Goal: Task Accomplishment & Management: Use online tool/utility

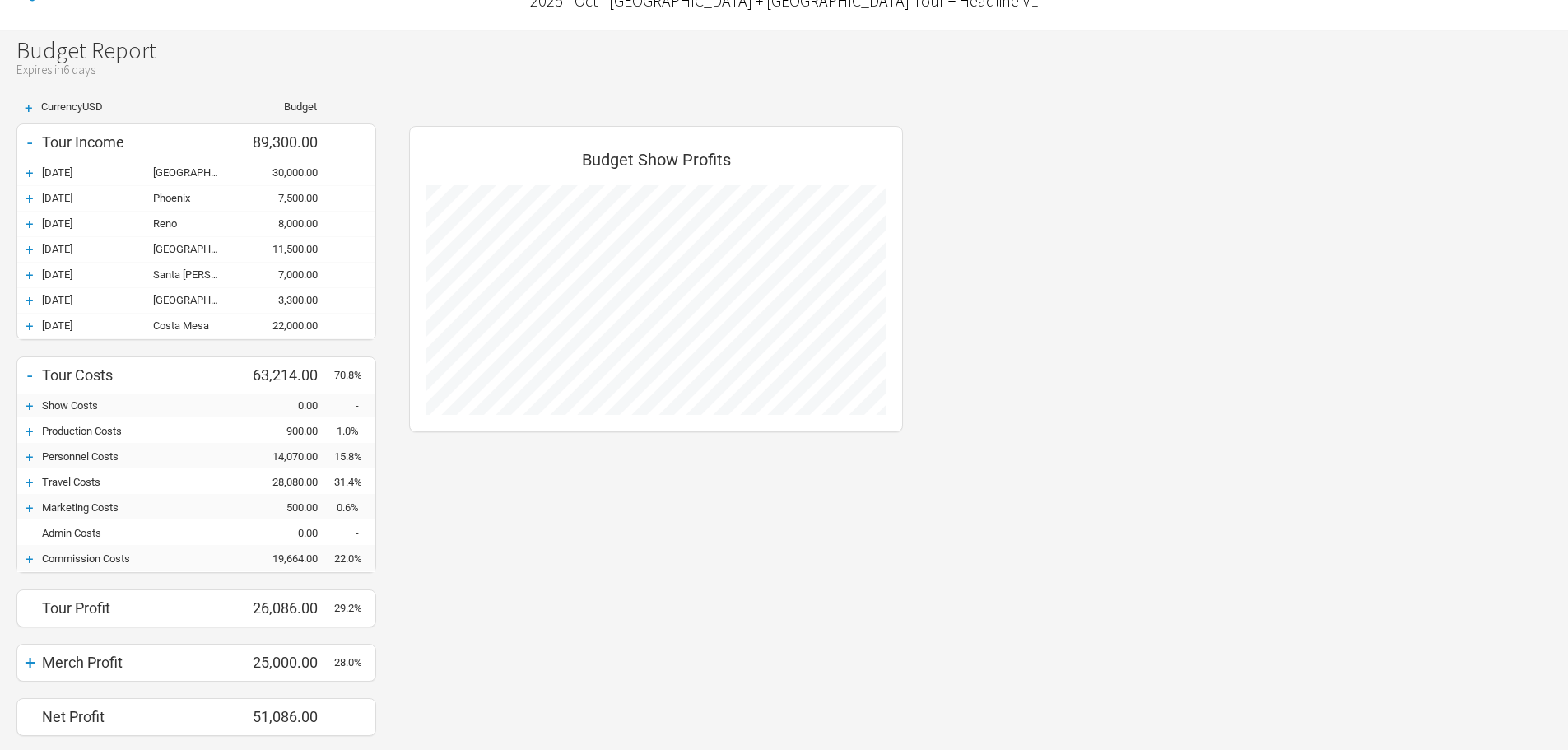
scroll to position [82, 0]
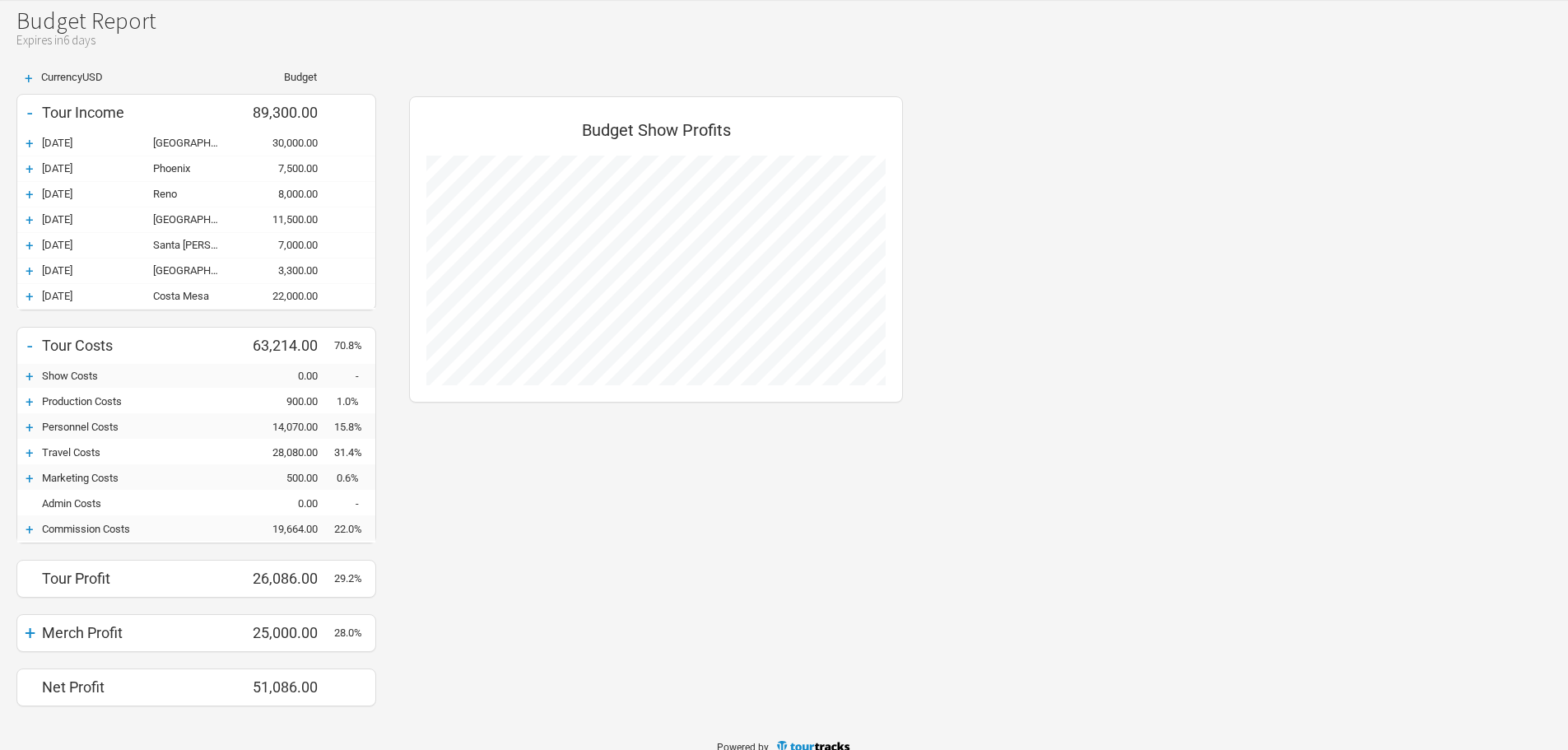
click at [27, 421] on div "+" at bounding box center [30, 427] width 25 height 17
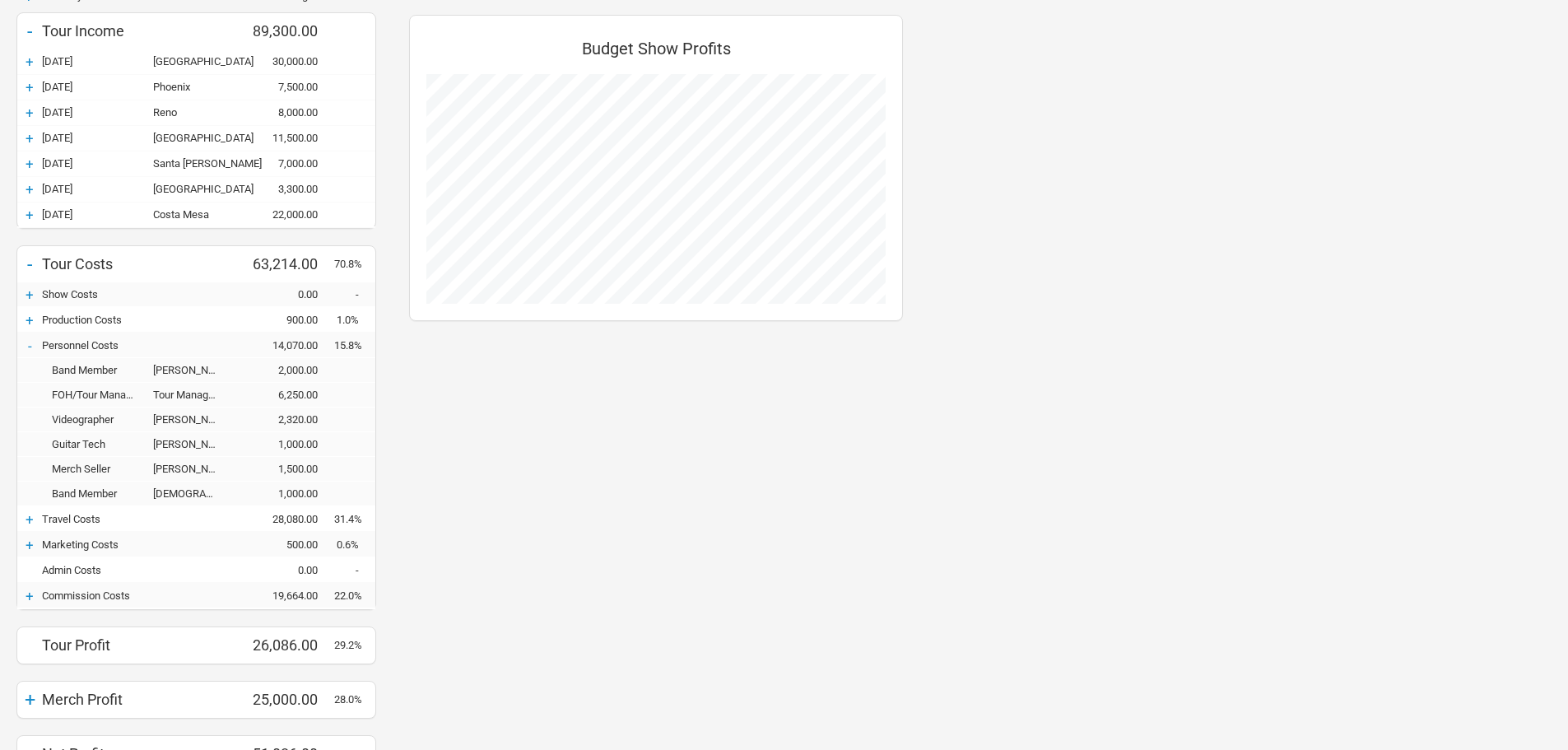
scroll to position [165, 0]
drag, startPoint x: 210, startPoint y: 494, endPoint x: 155, endPoint y: 480, distance: 56.8
click at [153, 482] on div "Band Member [PERSON_NAME] (Fill in [GEOGRAPHIC_DATA]) 1,000.00" at bounding box center [196, 493] width 358 height 25
click at [187, 338] on div "- Personnel Costs 14,070.00 15.8%" at bounding box center [196, 345] width 358 height 25
drag, startPoint x: 177, startPoint y: 434, endPoint x: 210, endPoint y: 473, distance: 51.1
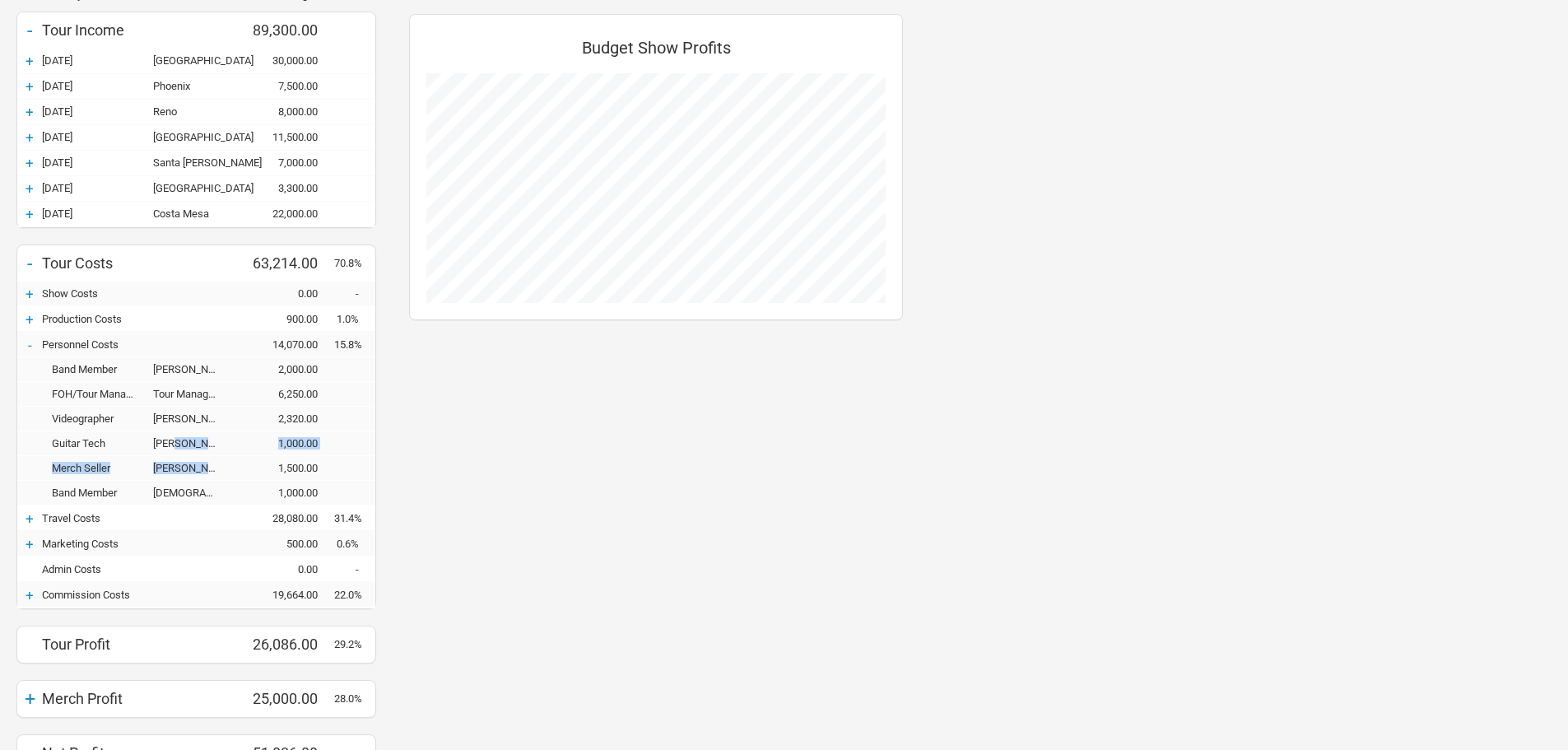
click at [210, 473] on div "Band Member [PERSON_NAME] 2,000.00 FOH/Tour Manager Tour Manager / FOH ([PERSON…" at bounding box center [196, 432] width 358 height 149
click at [210, 465] on div "[PERSON_NAME]" at bounding box center [194, 468] width 82 height 12
drag, startPoint x: 194, startPoint y: 441, endPoint x: 220, endPoint y: 446, distance: 26.5
click at [220, 446] on div "[PERSON_NAME] (Fildar)" at bounding box center [194, 443] width 82 height 12
click at [192, 449] on div "[PERSON_NAME] (Fildar)" at bounding box center [194, 443] width 82 height 12
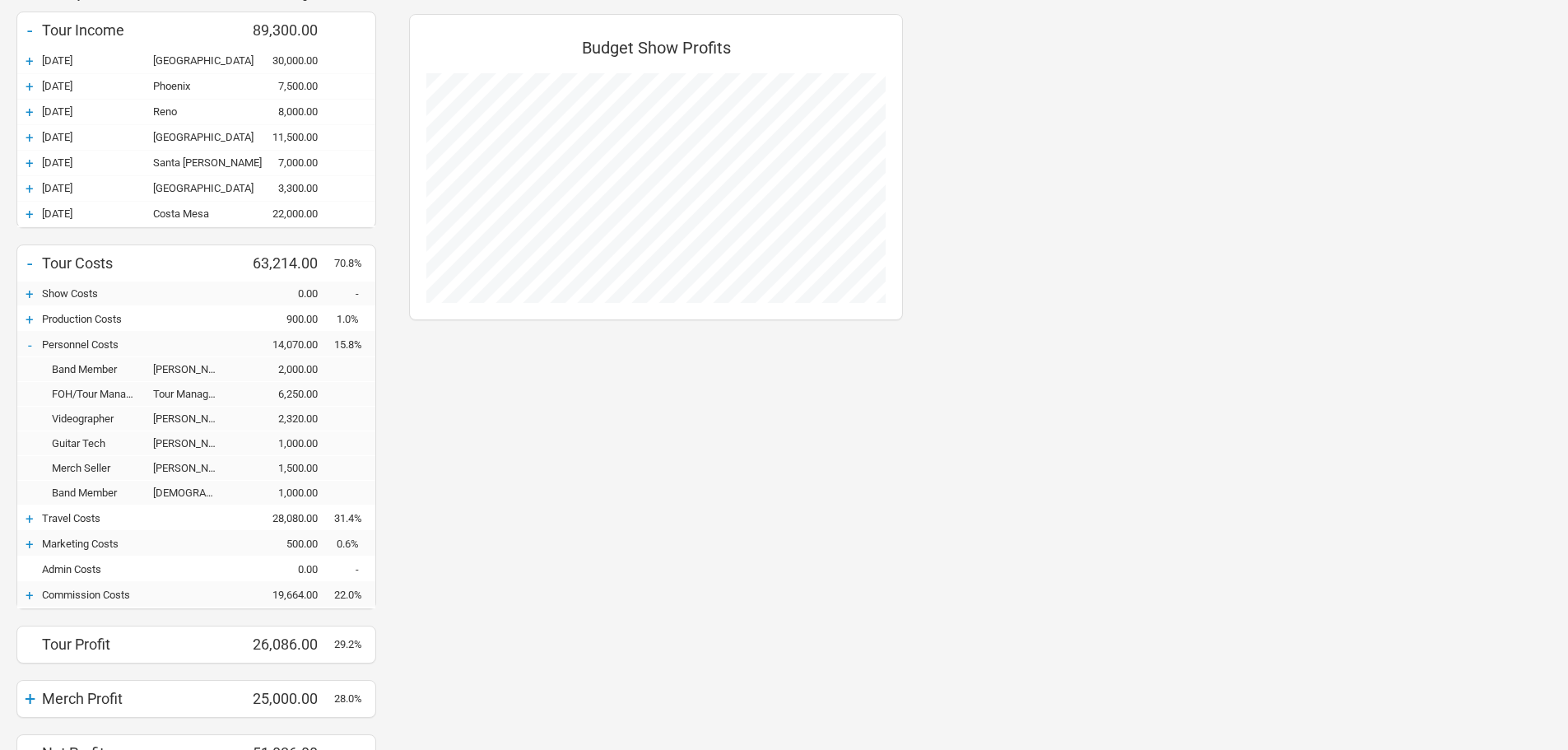
click at [210, 438] on div "[PERSON_NAME] (Fildar)" at bounding box center [194, 443] width 82 height 12
click at [189, 443] on div "[PERSON_NAME] (Fildar)" at bounding box center [194, 443] width 82 height 12
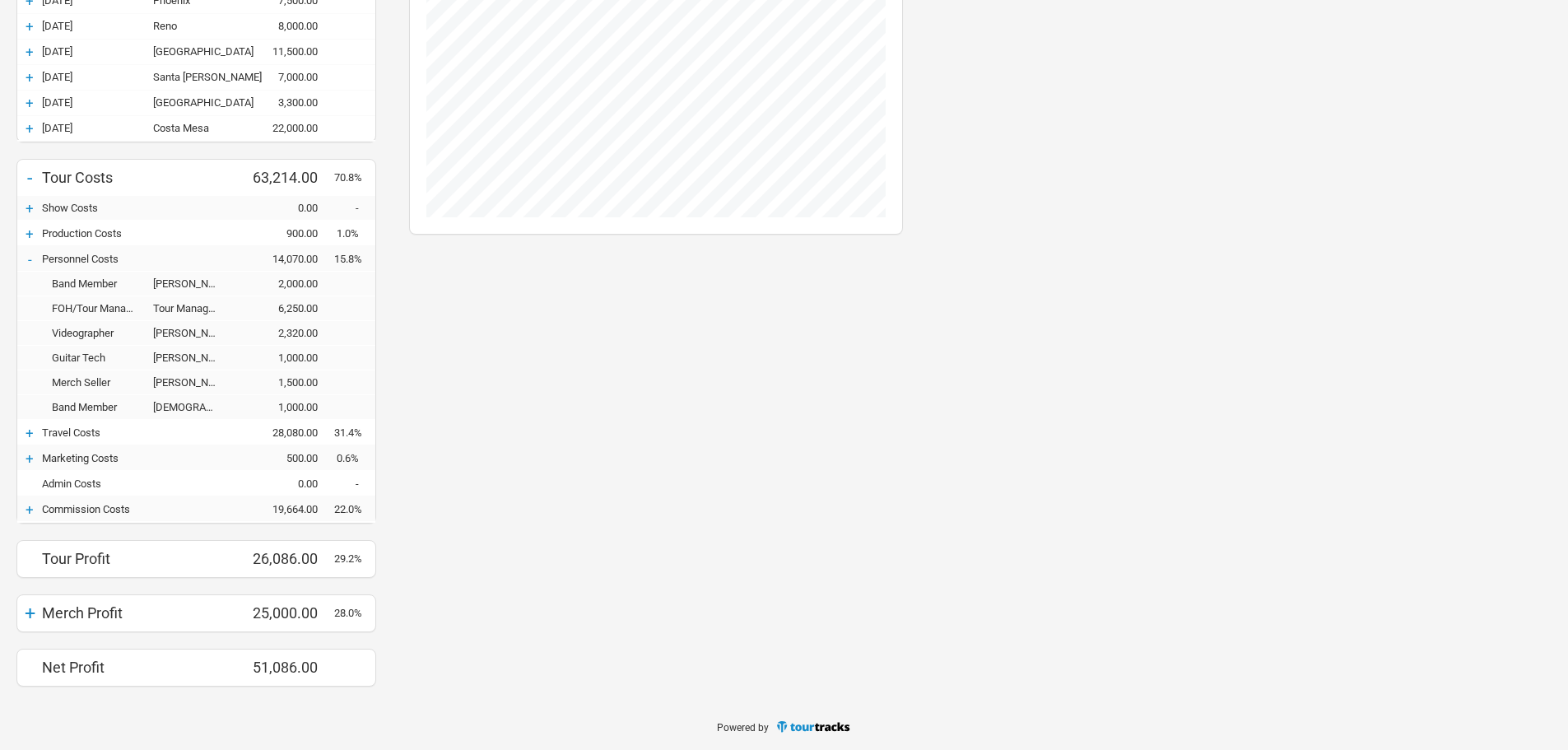
click at [26, 258] on div "-" at bounding box center [30, 259] width 25 height 17
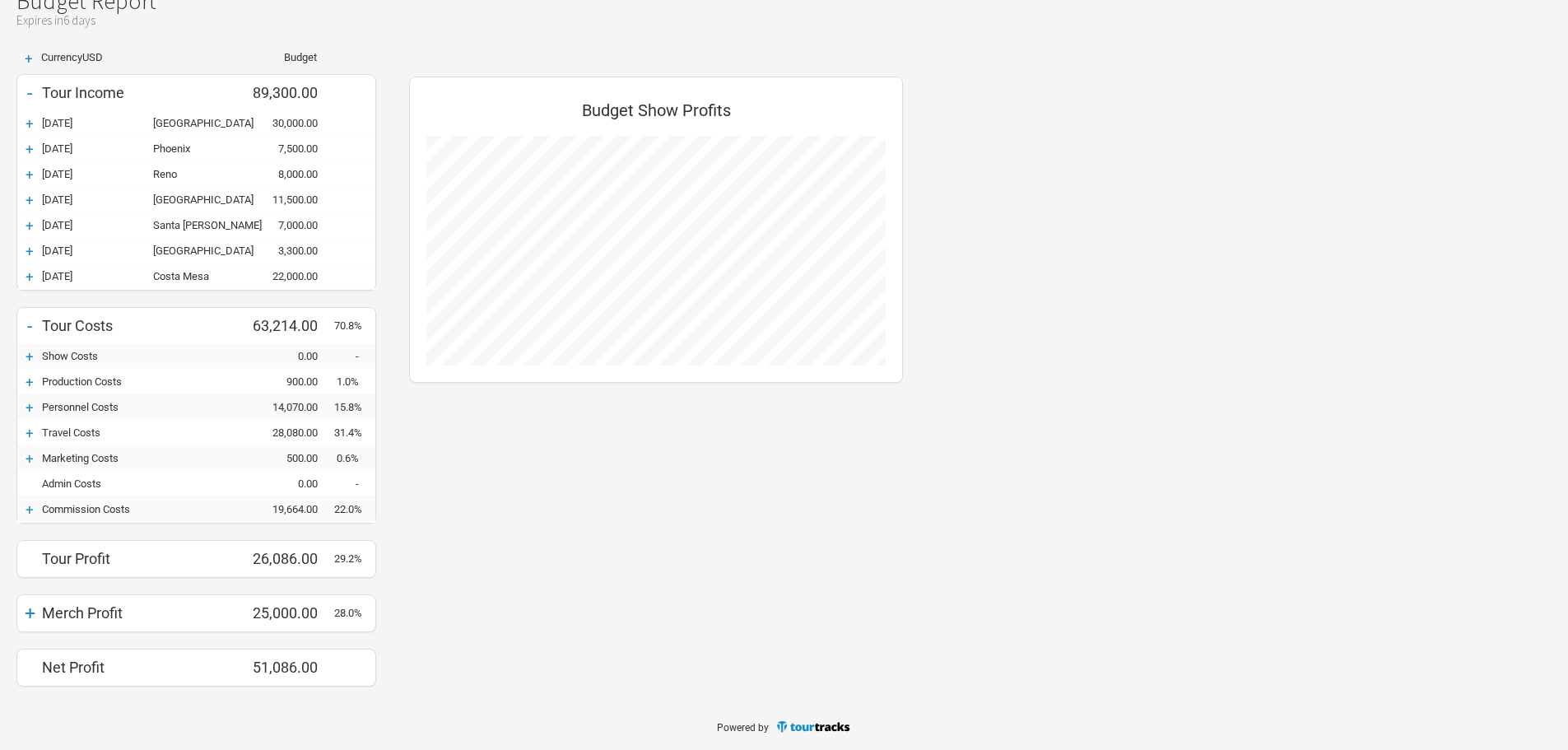
scroll to position [822381, 822436]
click at [32, 404] on div "+" at bounding box center [30, 407] width 25 height 17
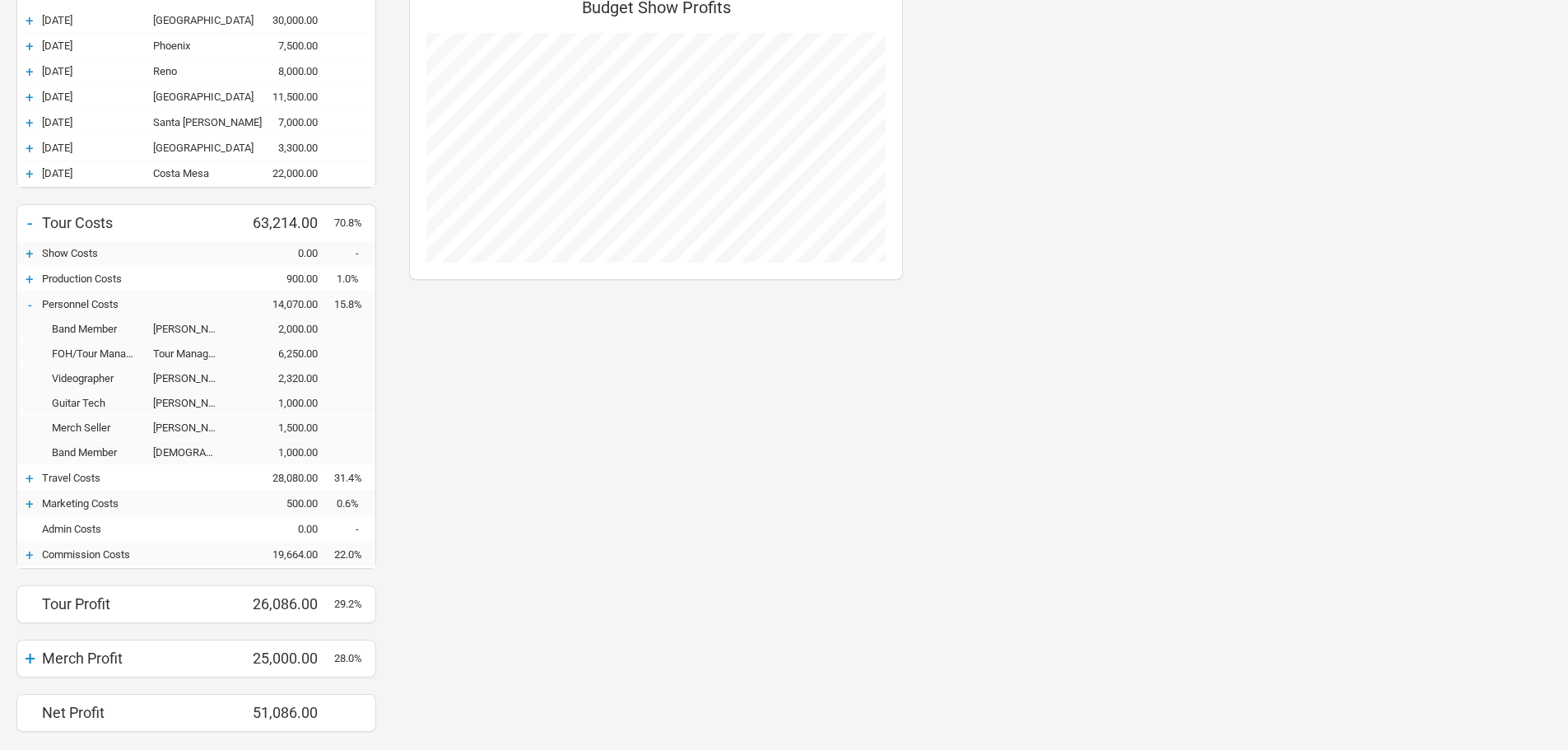
scroll to position [250, 0]
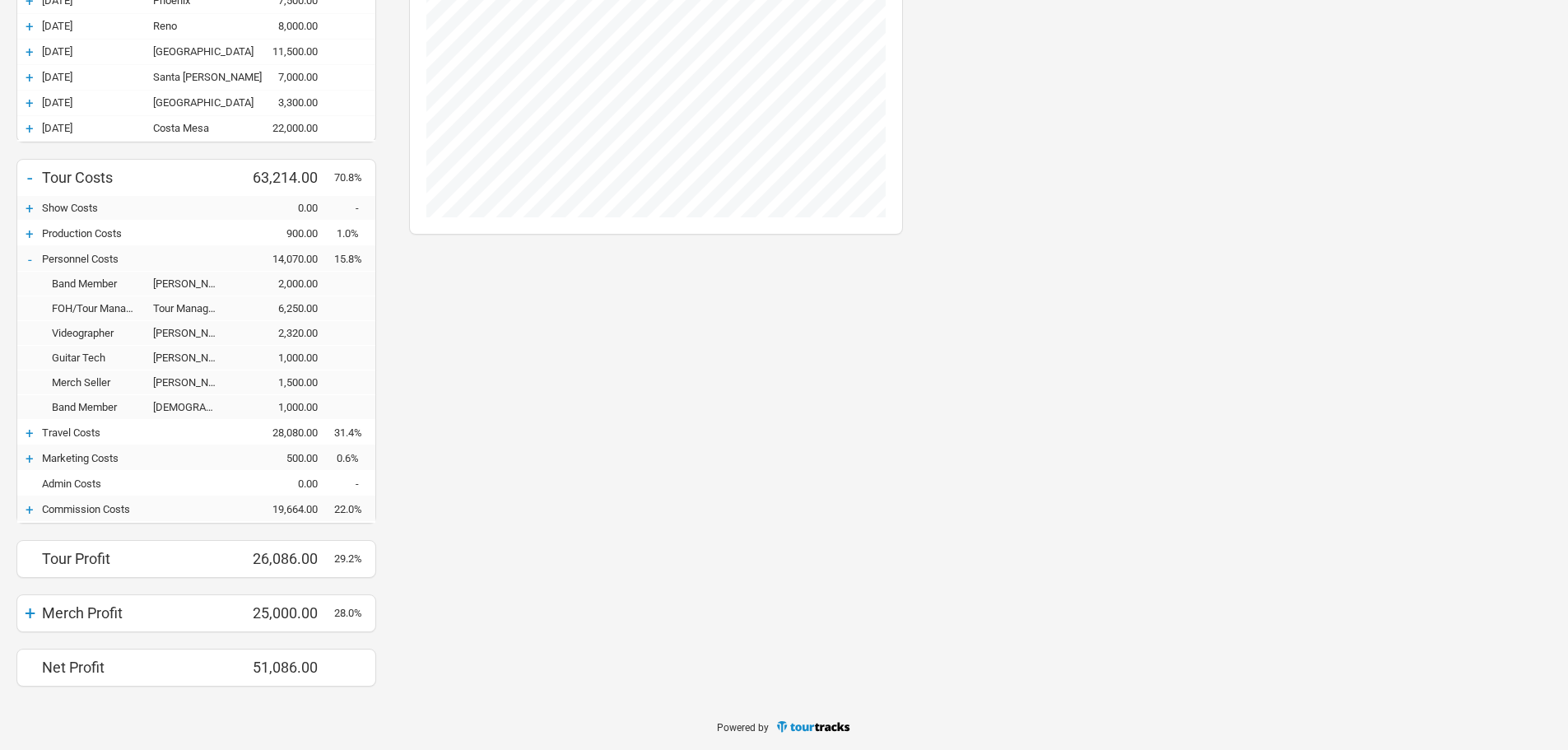
click at [27, 226] on div "+" at bounding box center [30, 233] width 25 height 17
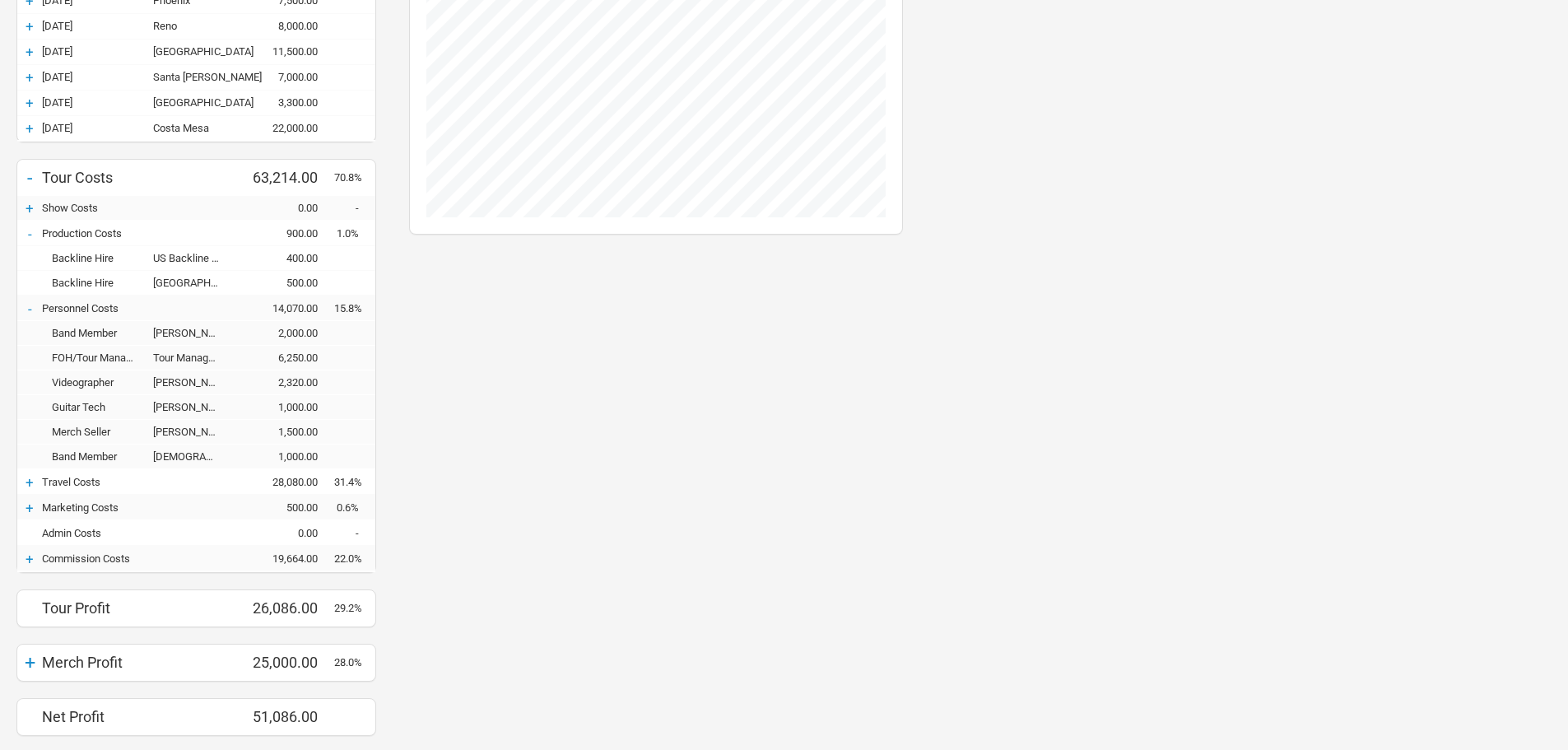
scroll to position [832, 527]
click at [27, 231] on div "-" at bounding box center [30, 233] width 25 height 17
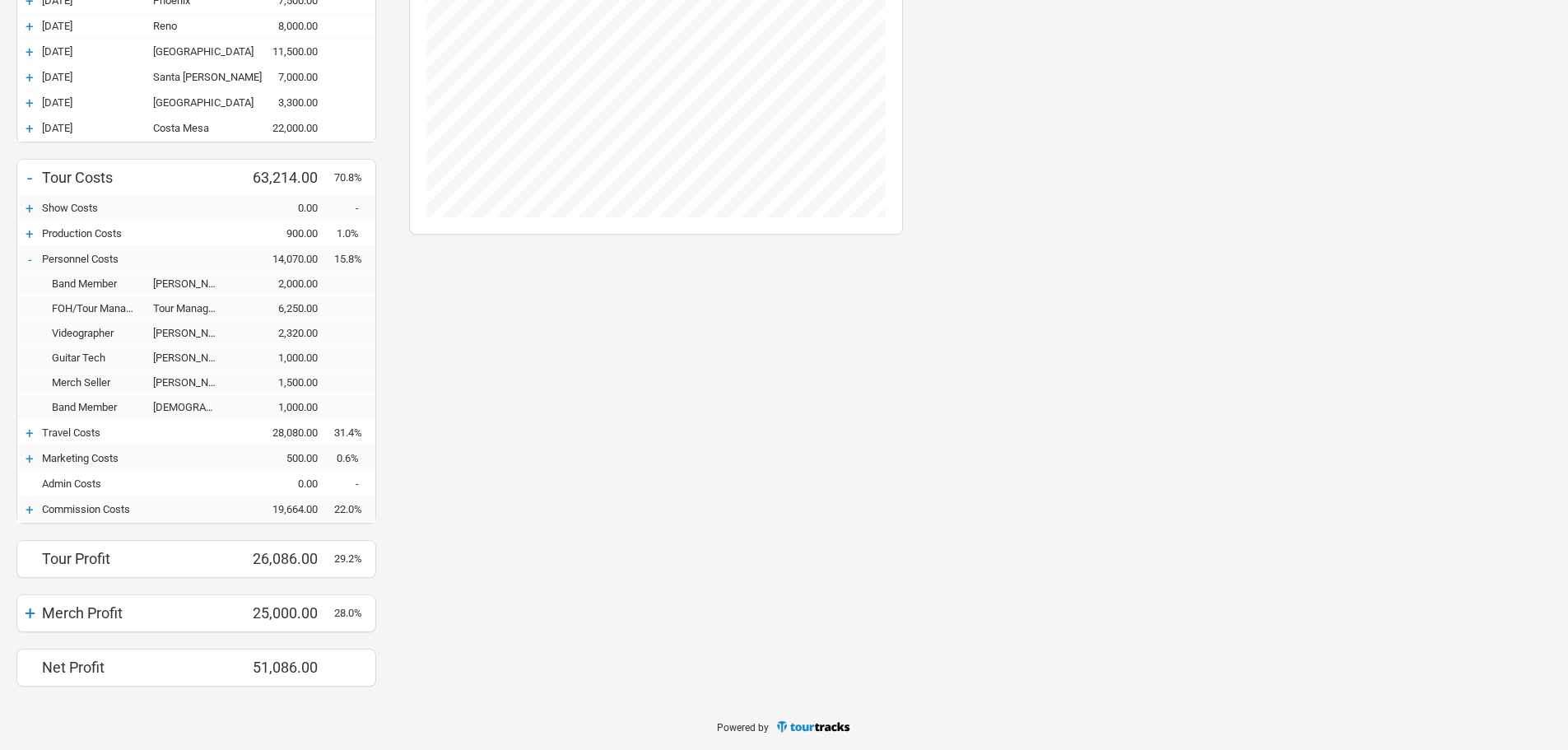
scroll to position [822233, 822436]
click at [26, 259] on div "-" at bounding box center [30, 259] width 25 height 17
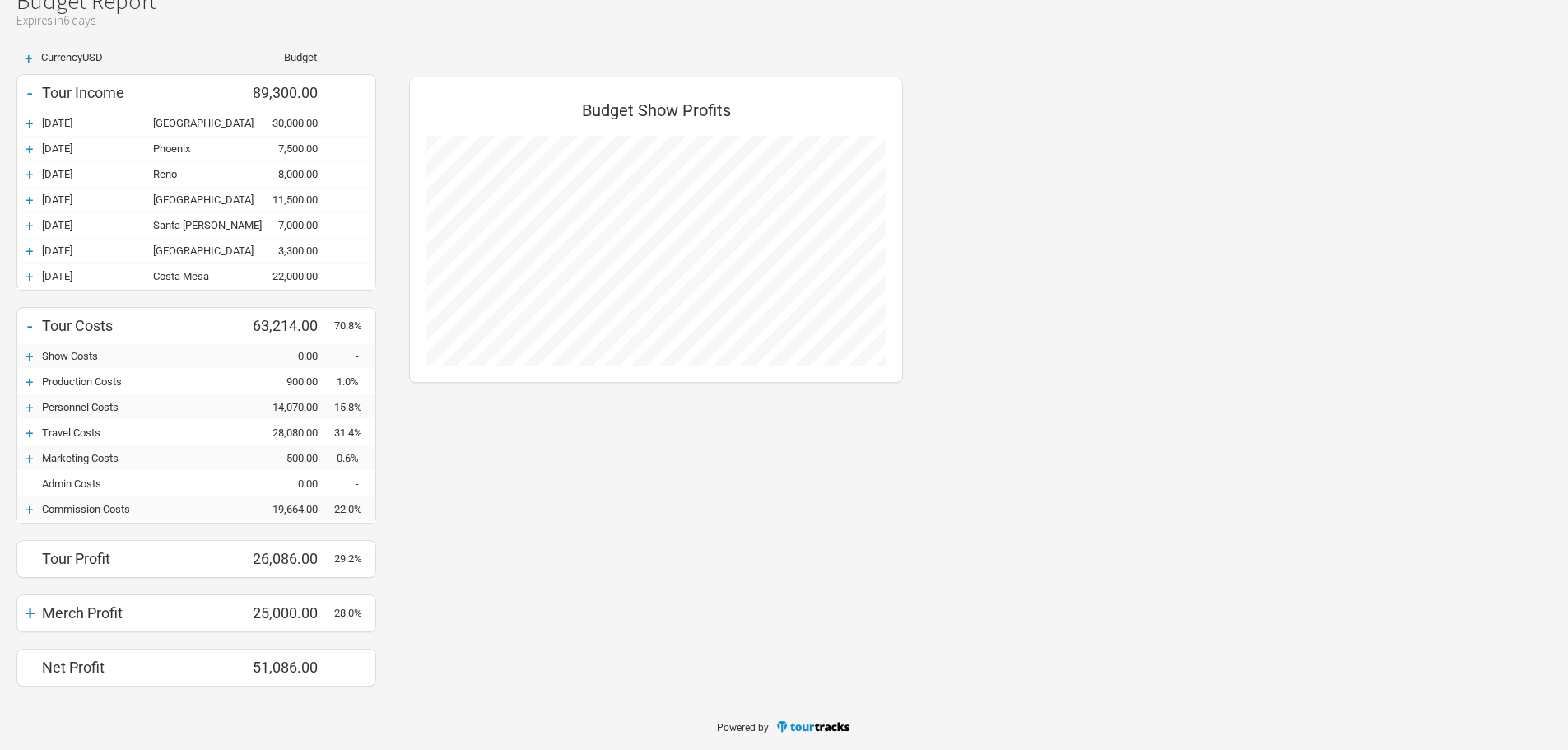
click at [25, 435] on div "+" at bounding box center [30, 432] width 25 height 17
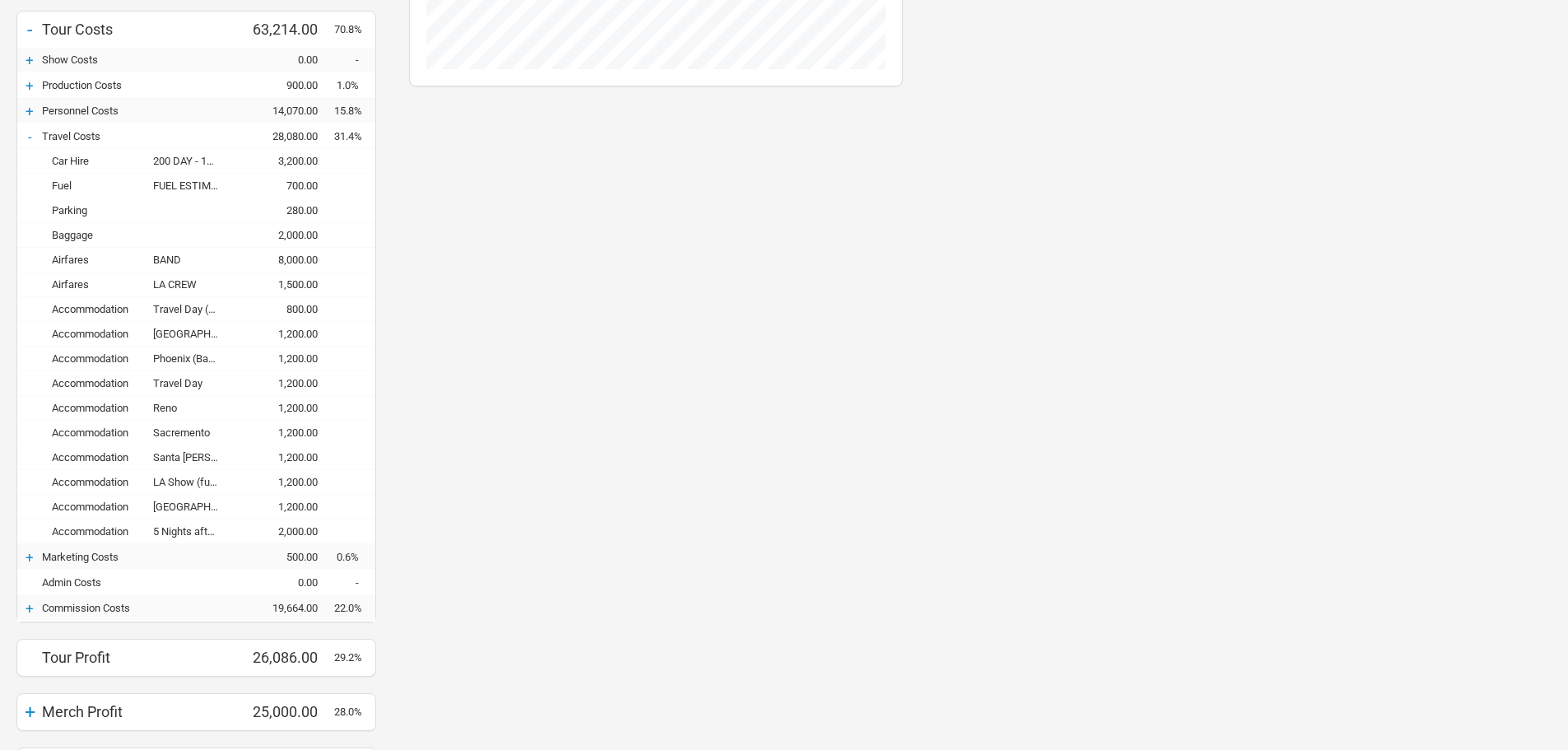
scroll to position [415, 0]
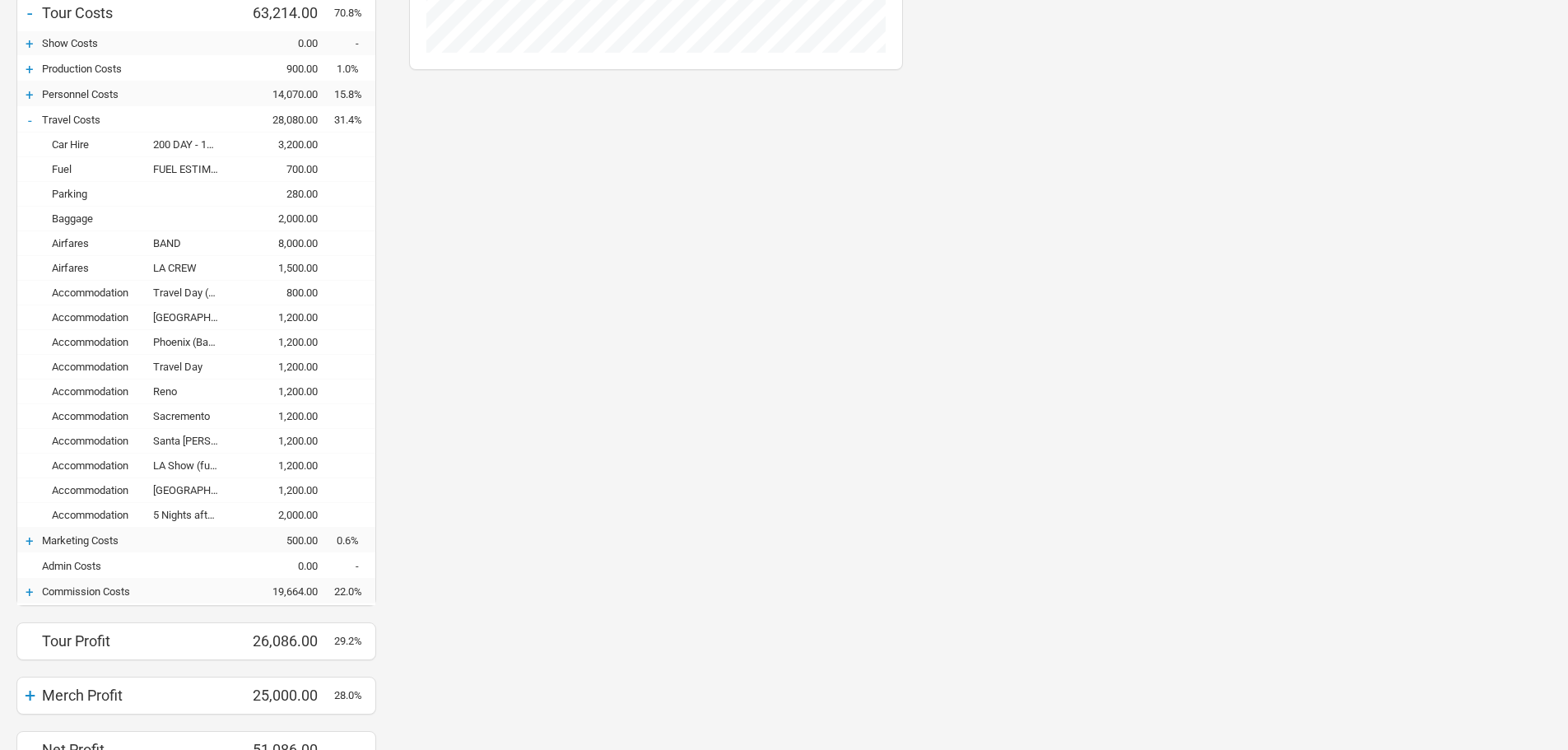
click at [25, 540] on div "+" at bounding box center [30, 540] width 25 height 17
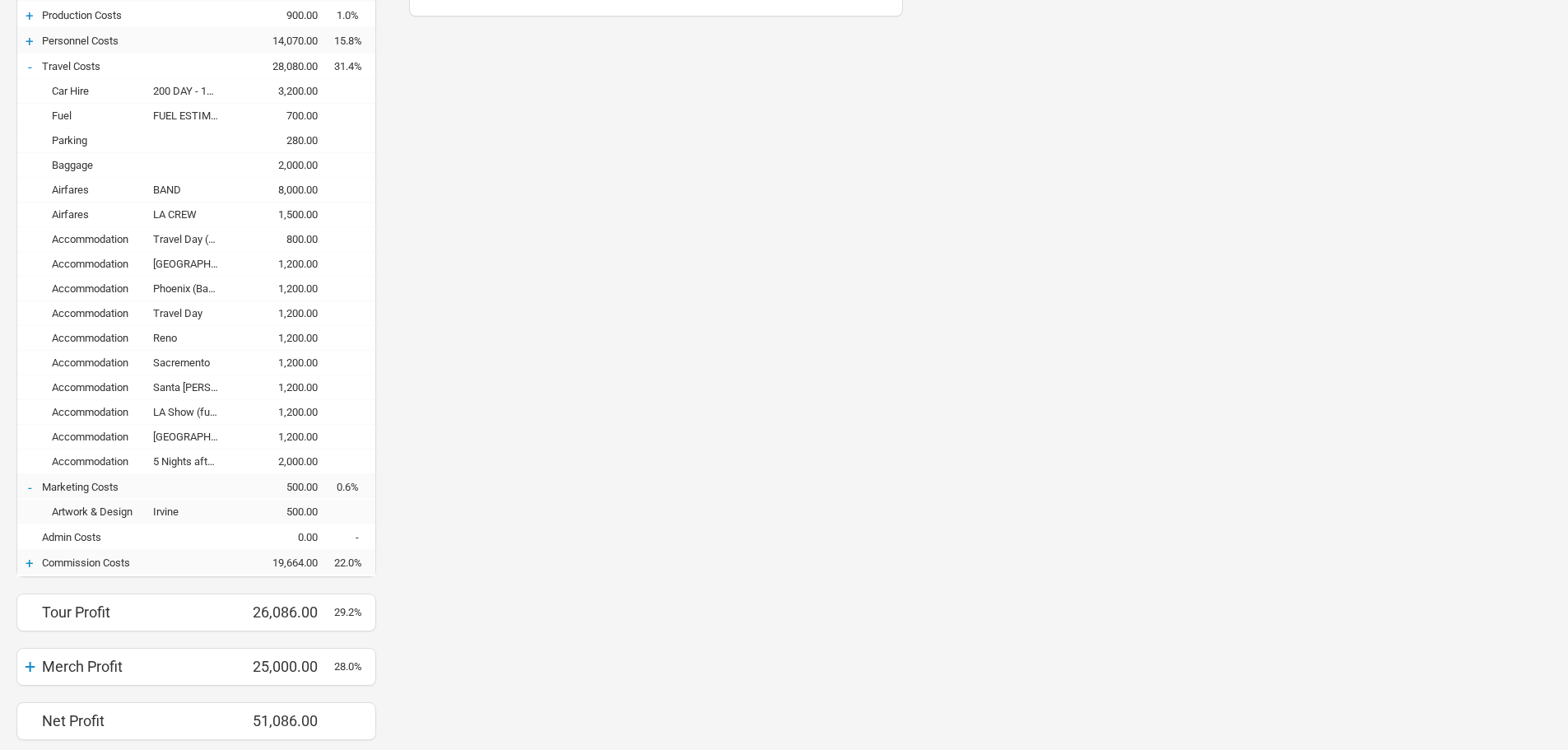
scroll to position [497, 0]
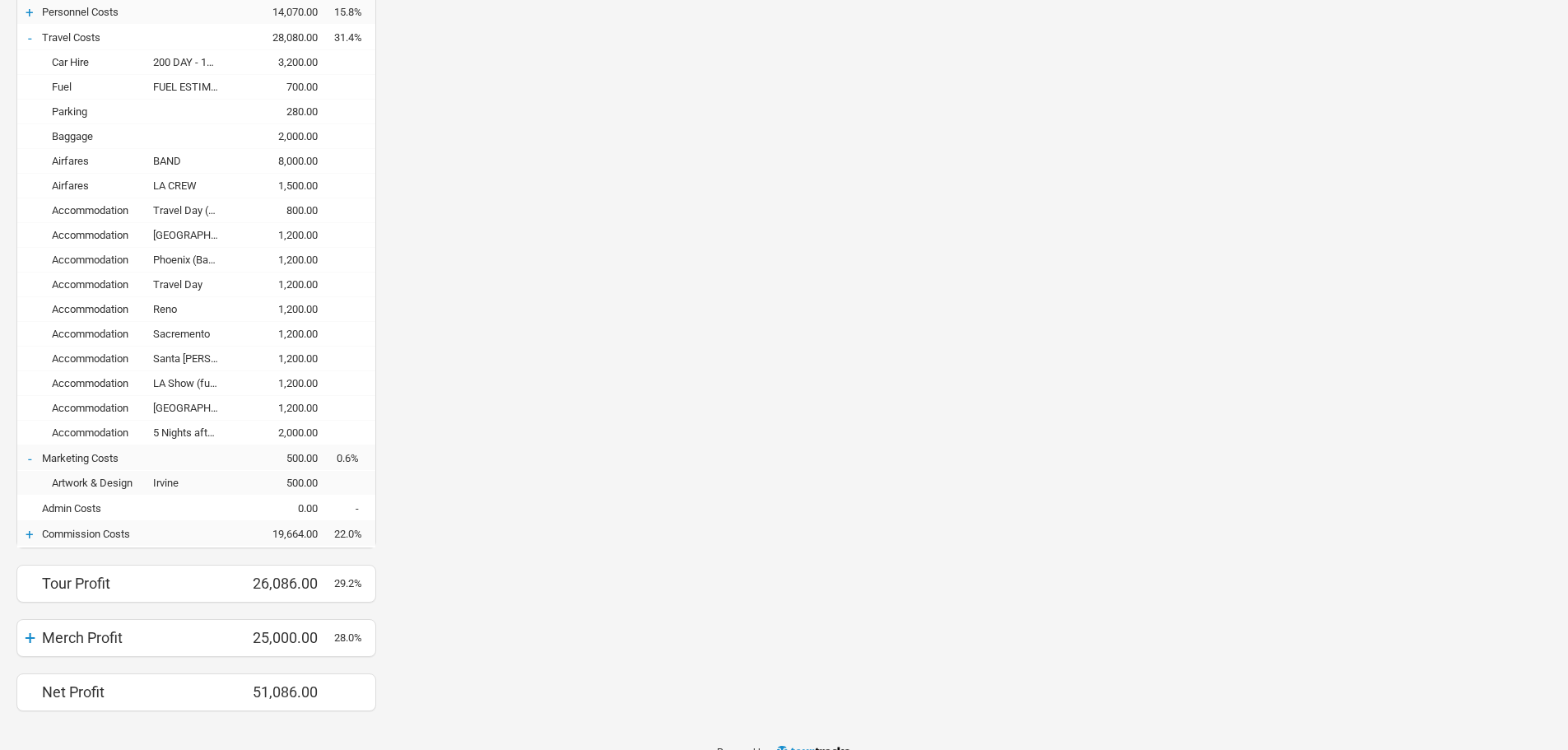
click at [36, 538] on div "+" at bounding box center [30, 534] width 25 height 17
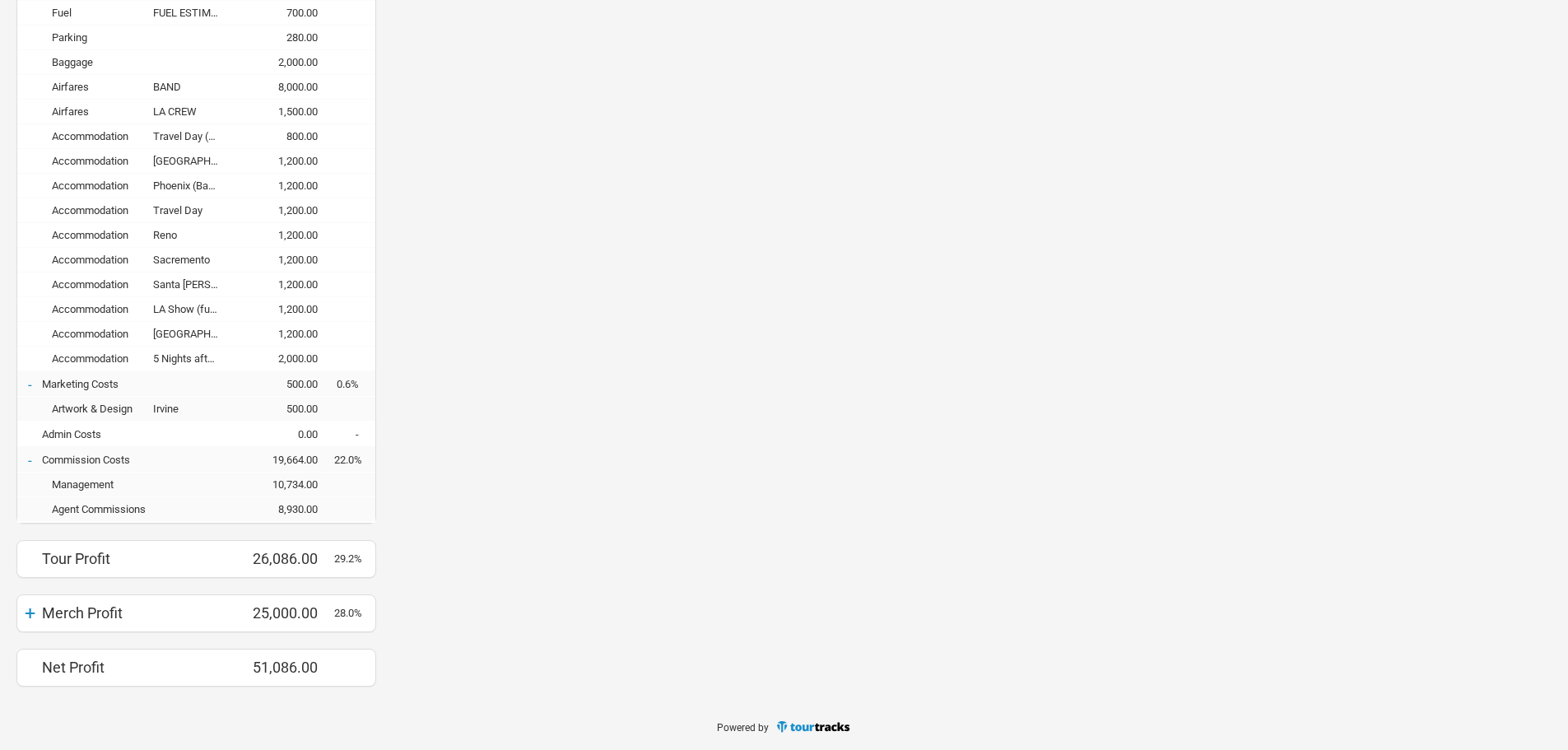
click at [27, 608] on div "+" at bounding box center [30, 613] width 25 height 23
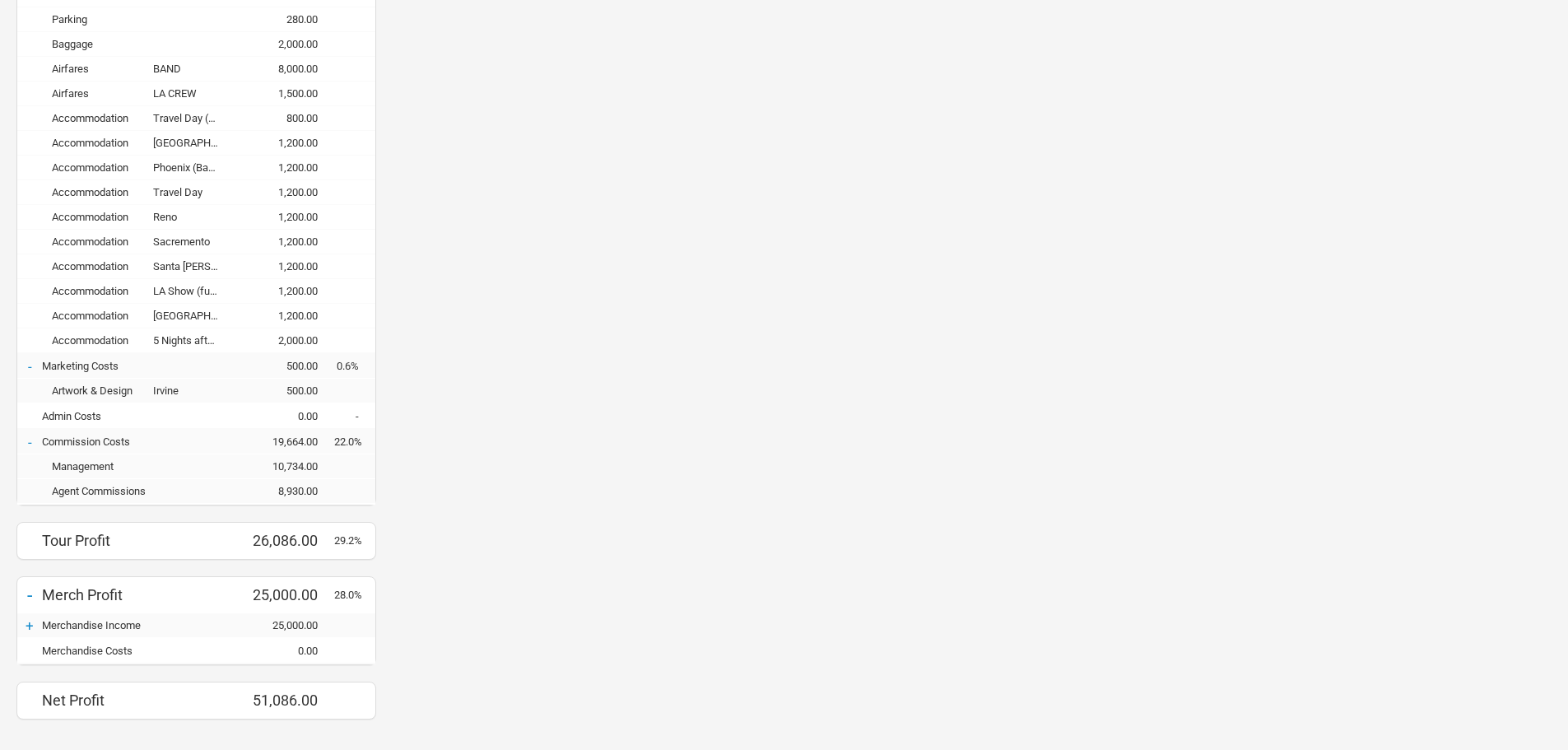
scroll to position [623, 0]
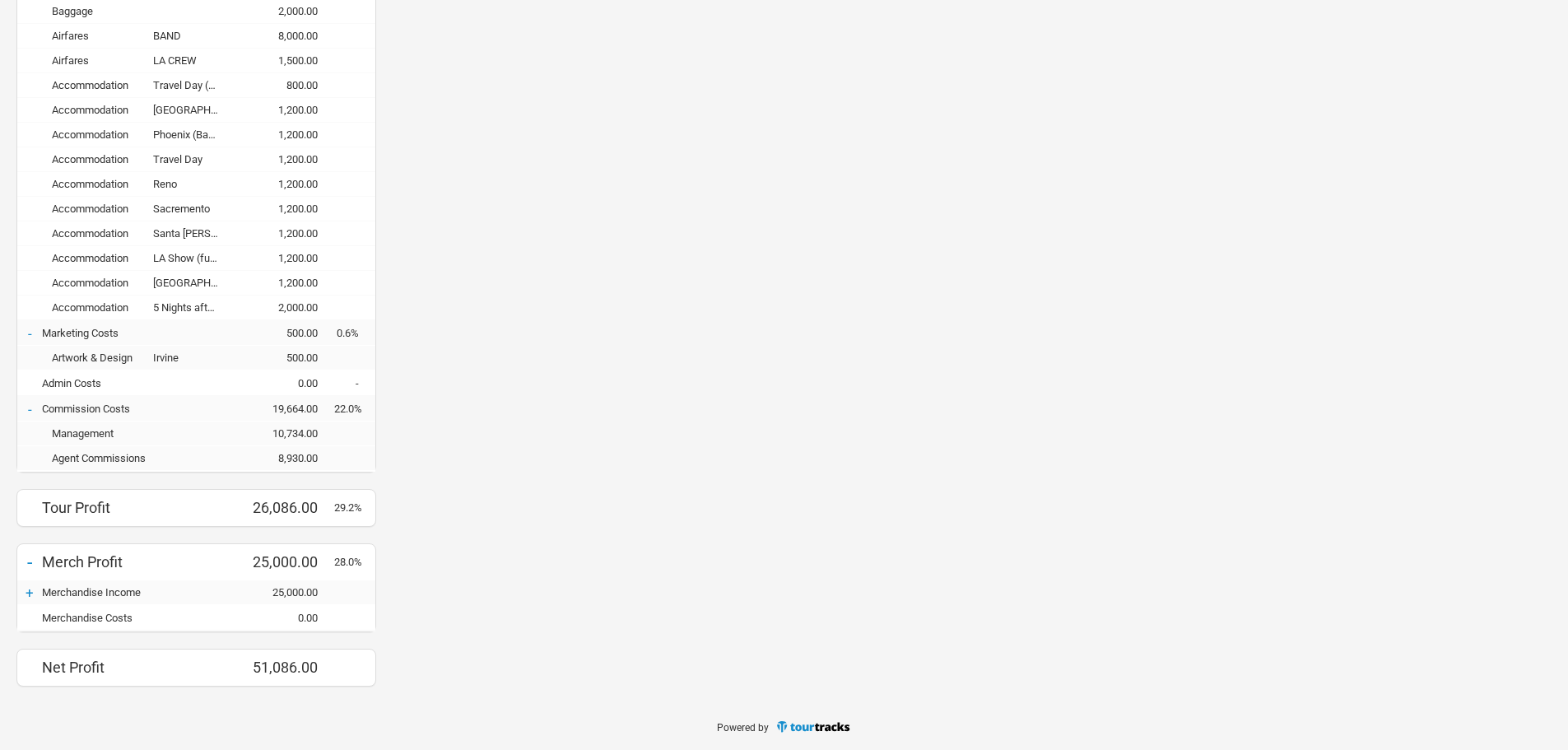
click at [34, 555] on div "-" at bounding box center [30, 562] width 25 height 23
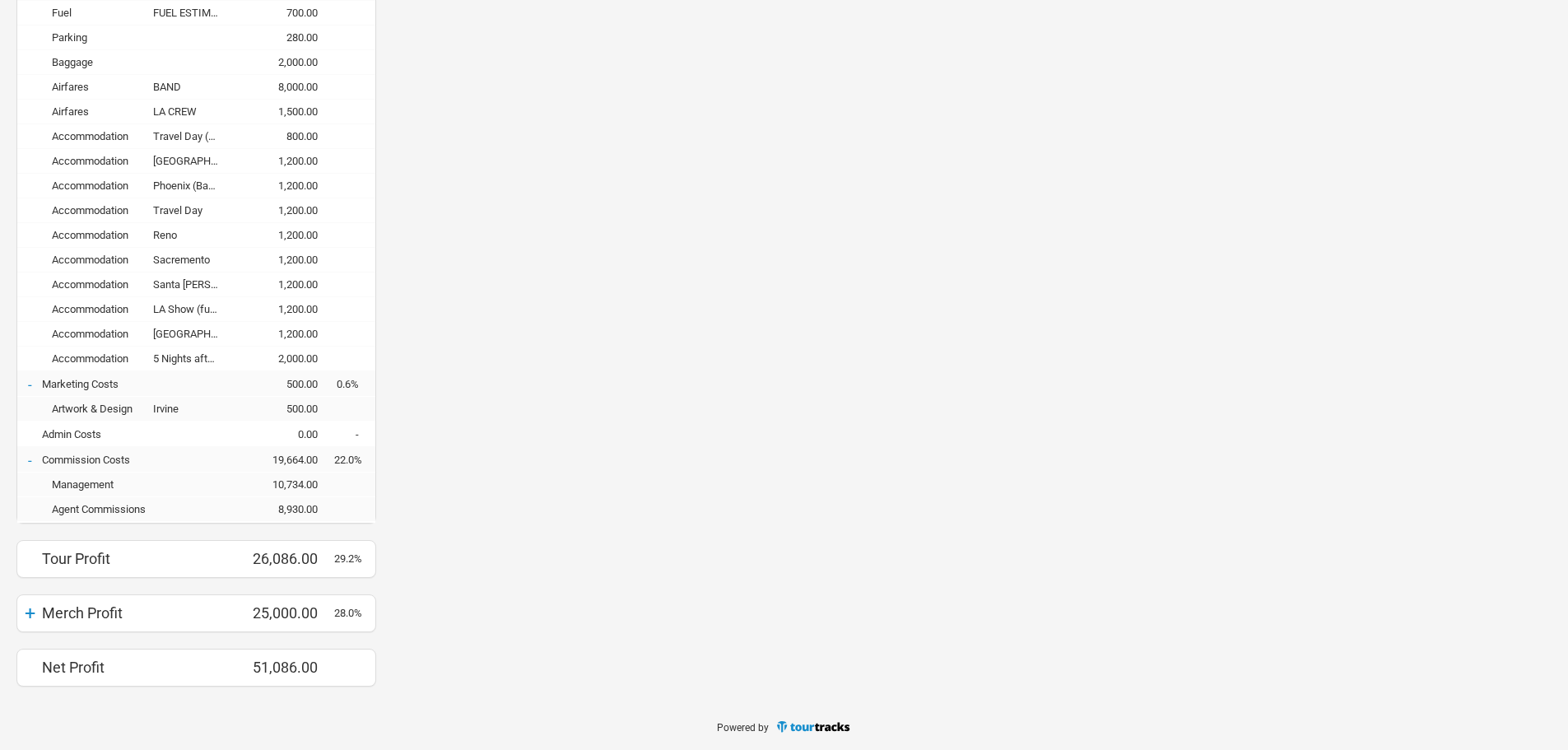
scroll to position [0, 0]
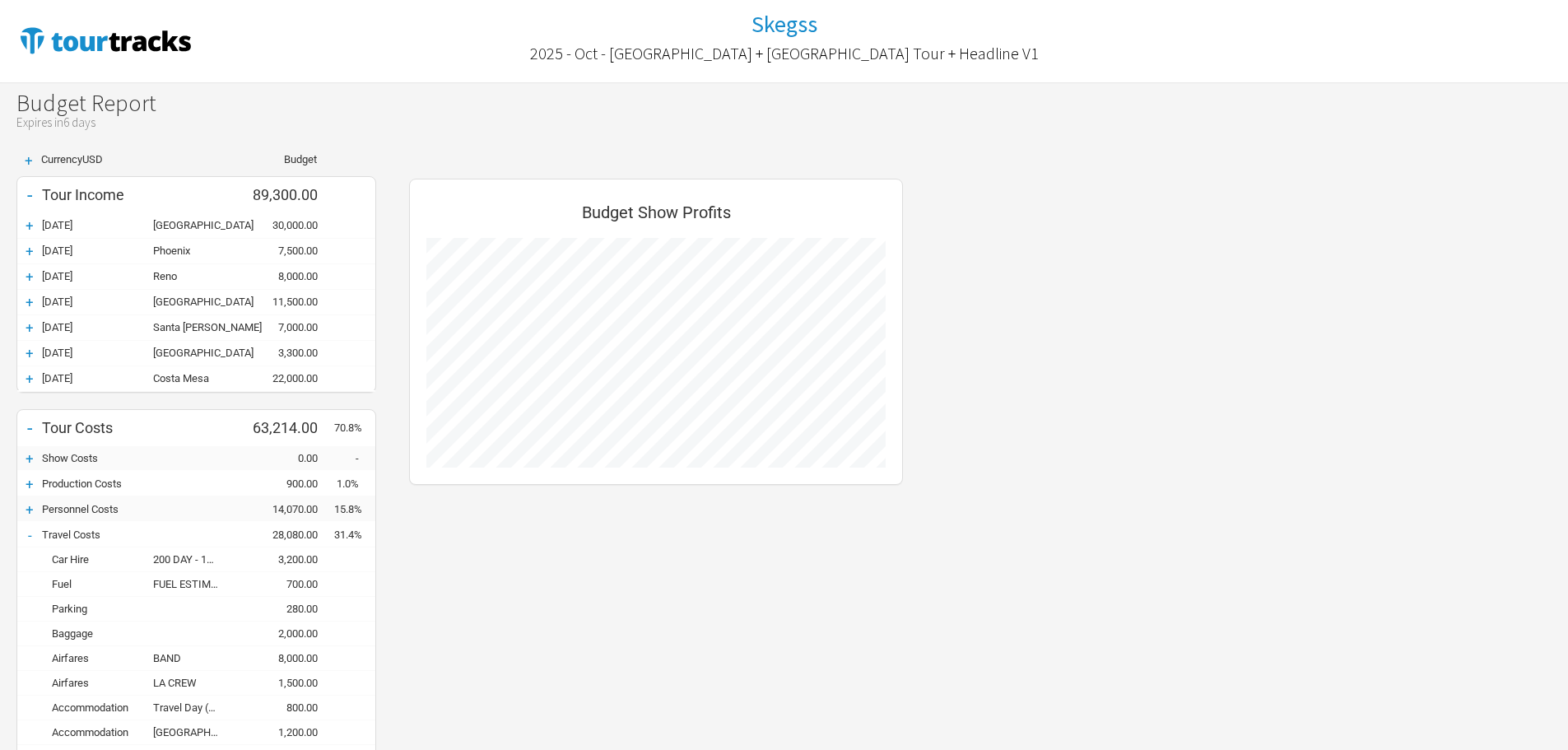
click at [34, 353] on div "+" at bounding box center [30, 353] width 25 height 17
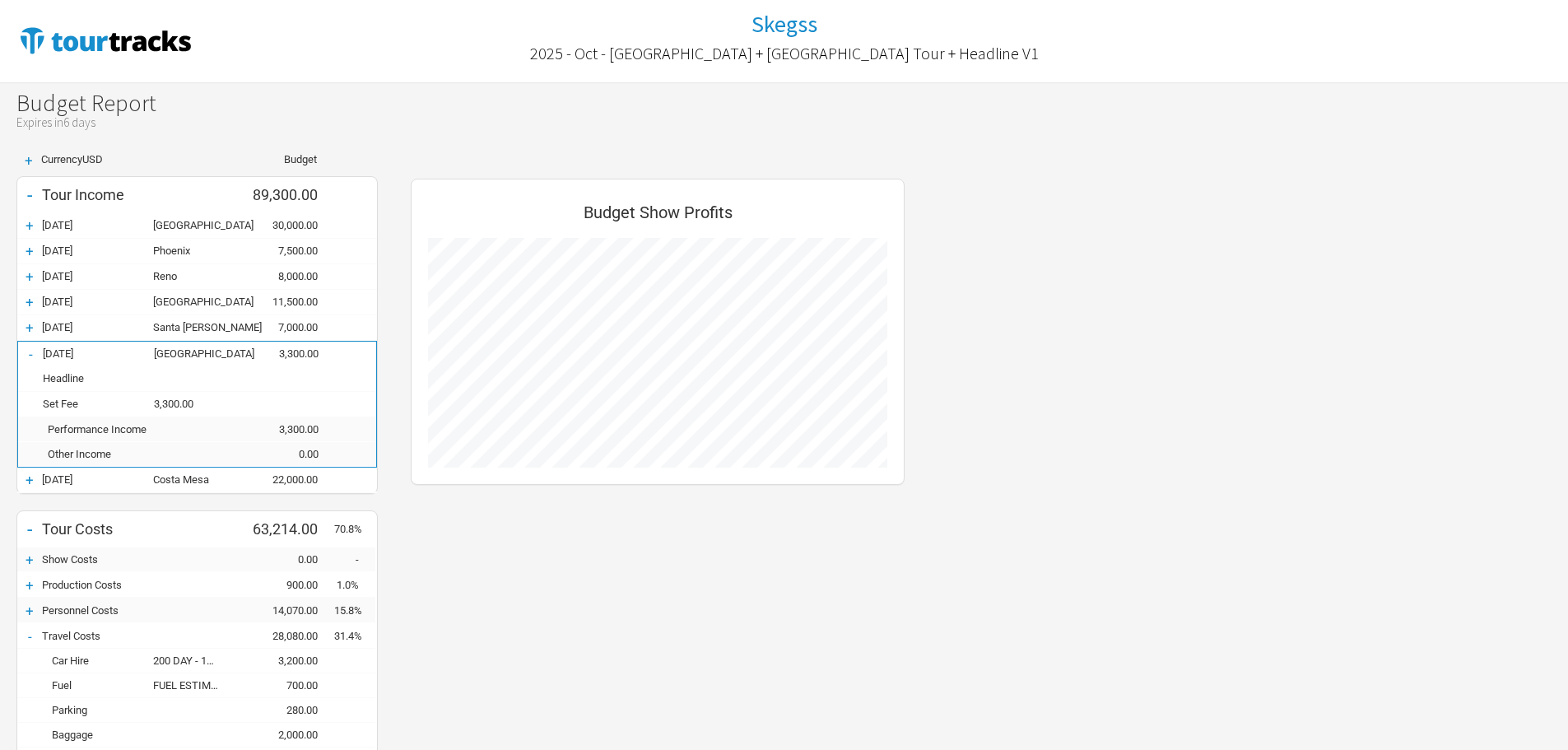
click at [34, 353] on div "-" at bounding box center [30, 354] width 25 height 17
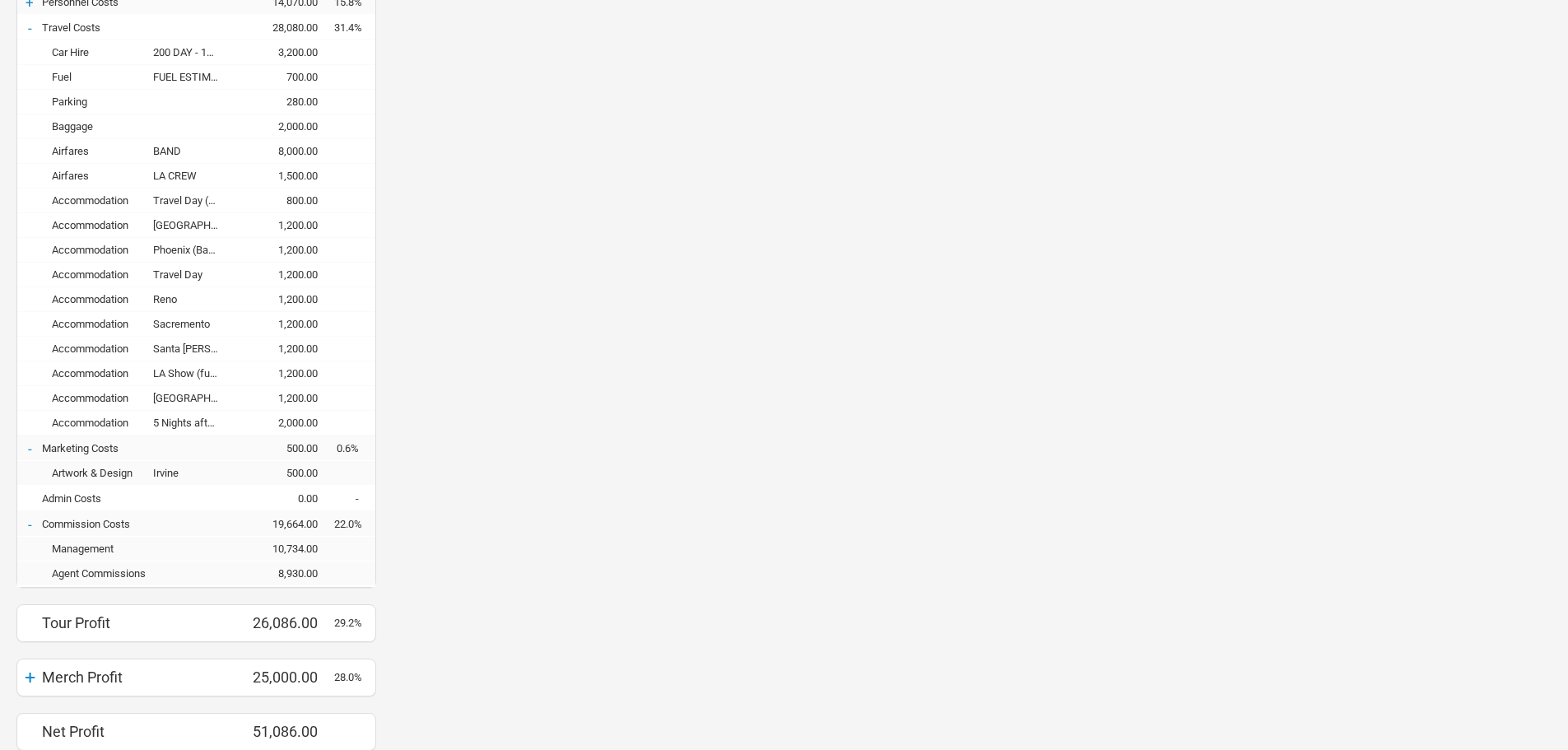
scroll to position [407, 0]
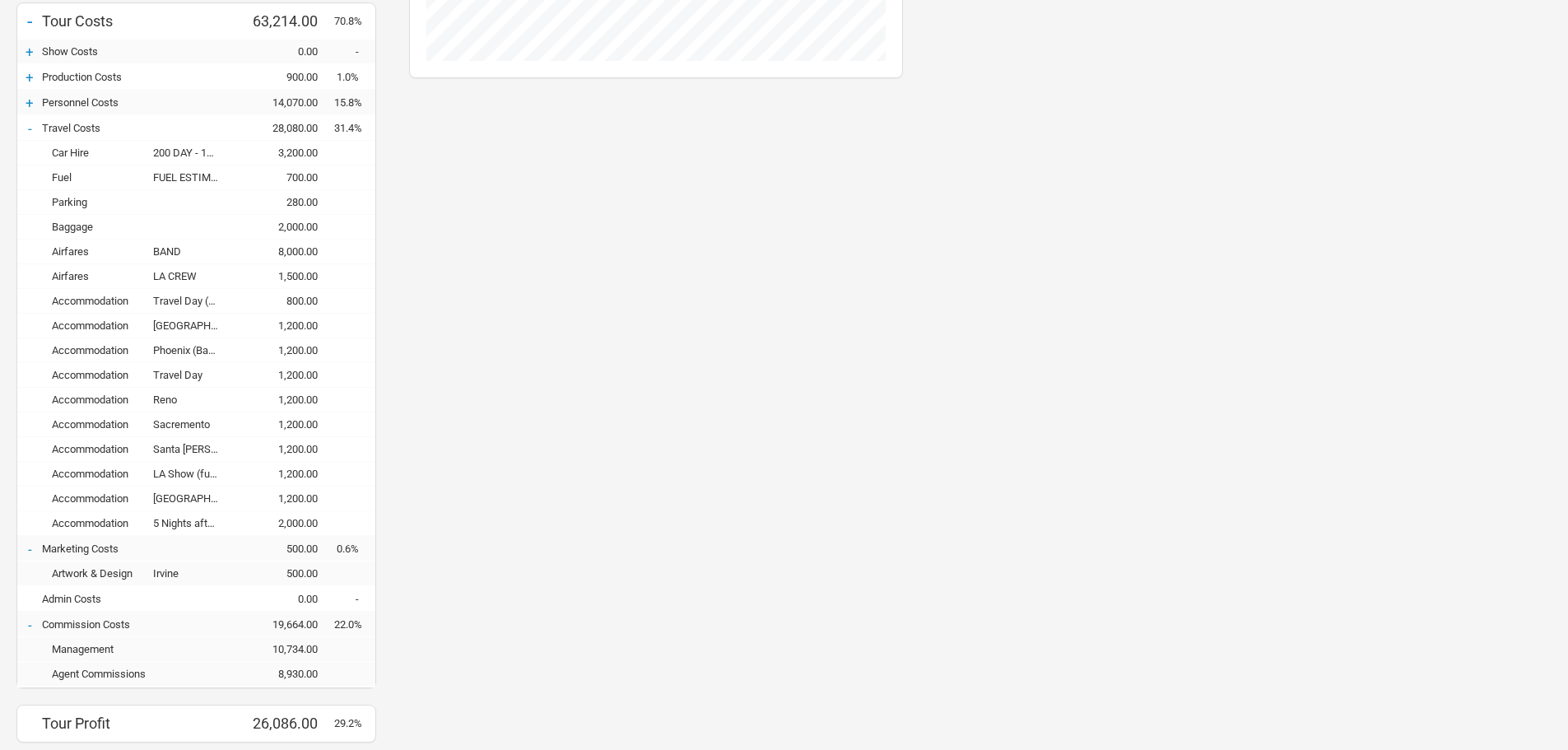
click at [31, 125] on div "-" at bounding box center [30, 128] width 25 height 17
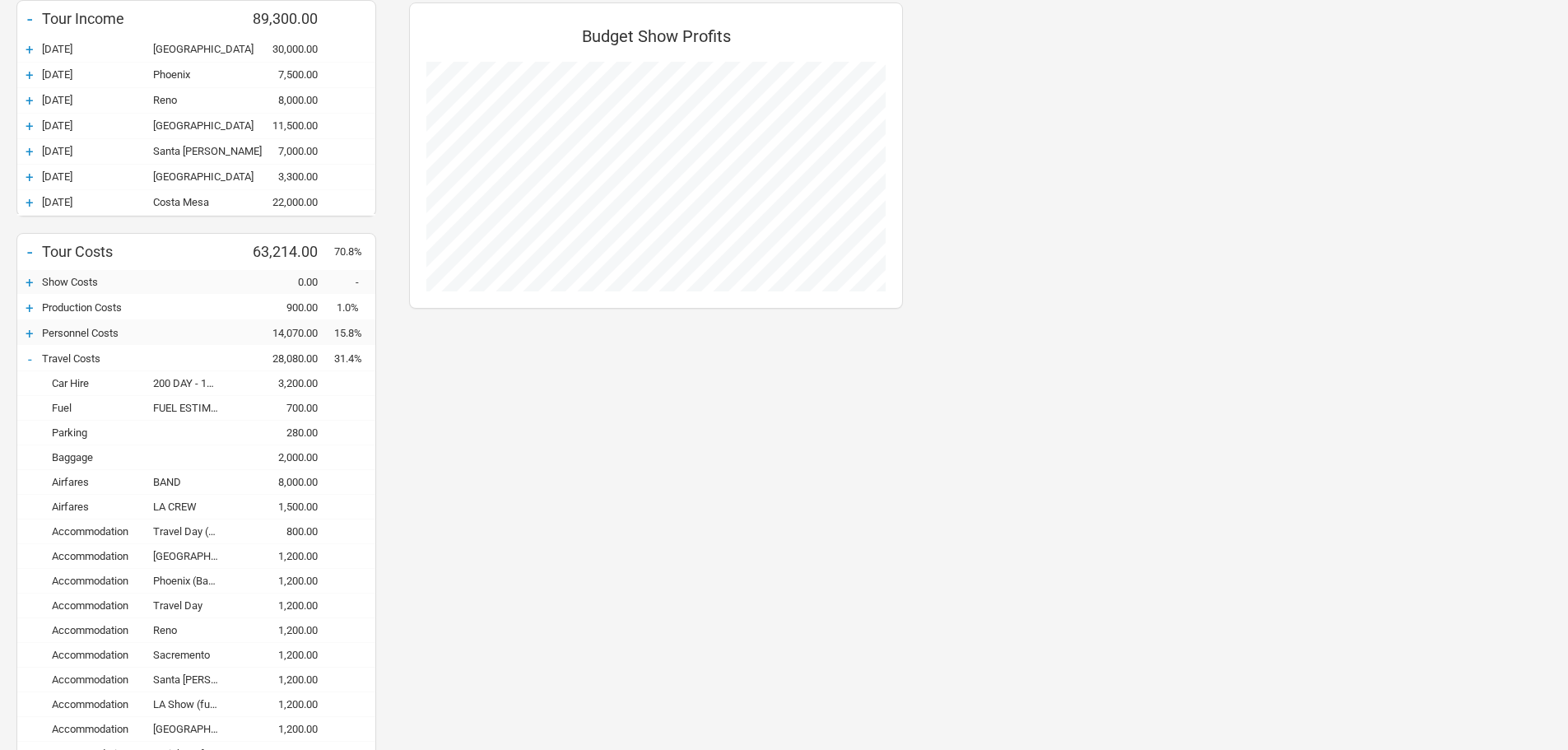
scroll to position [822308, 822436]
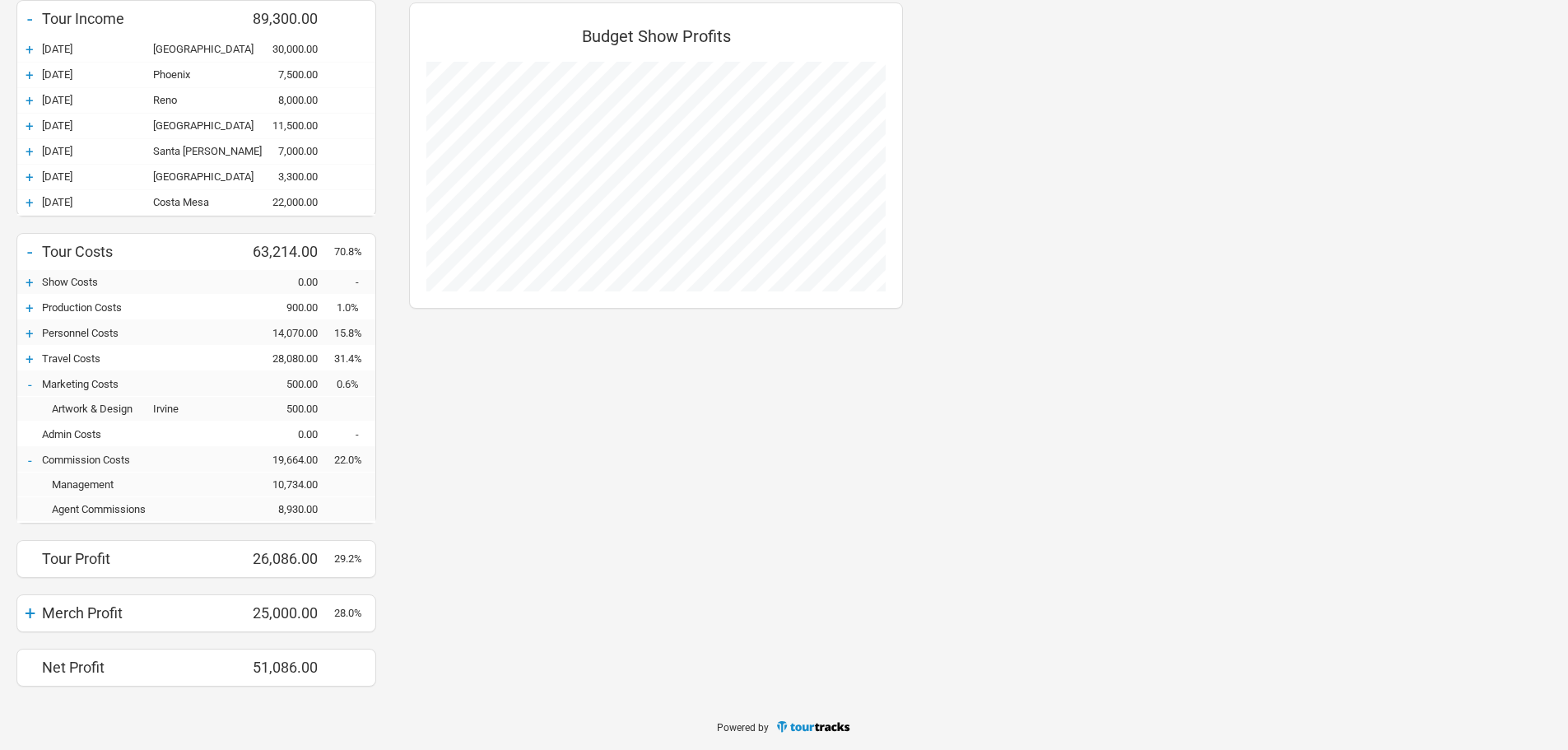
click at [27, 307] on div "+" at bounding box center [30, 308] width 25 height 17
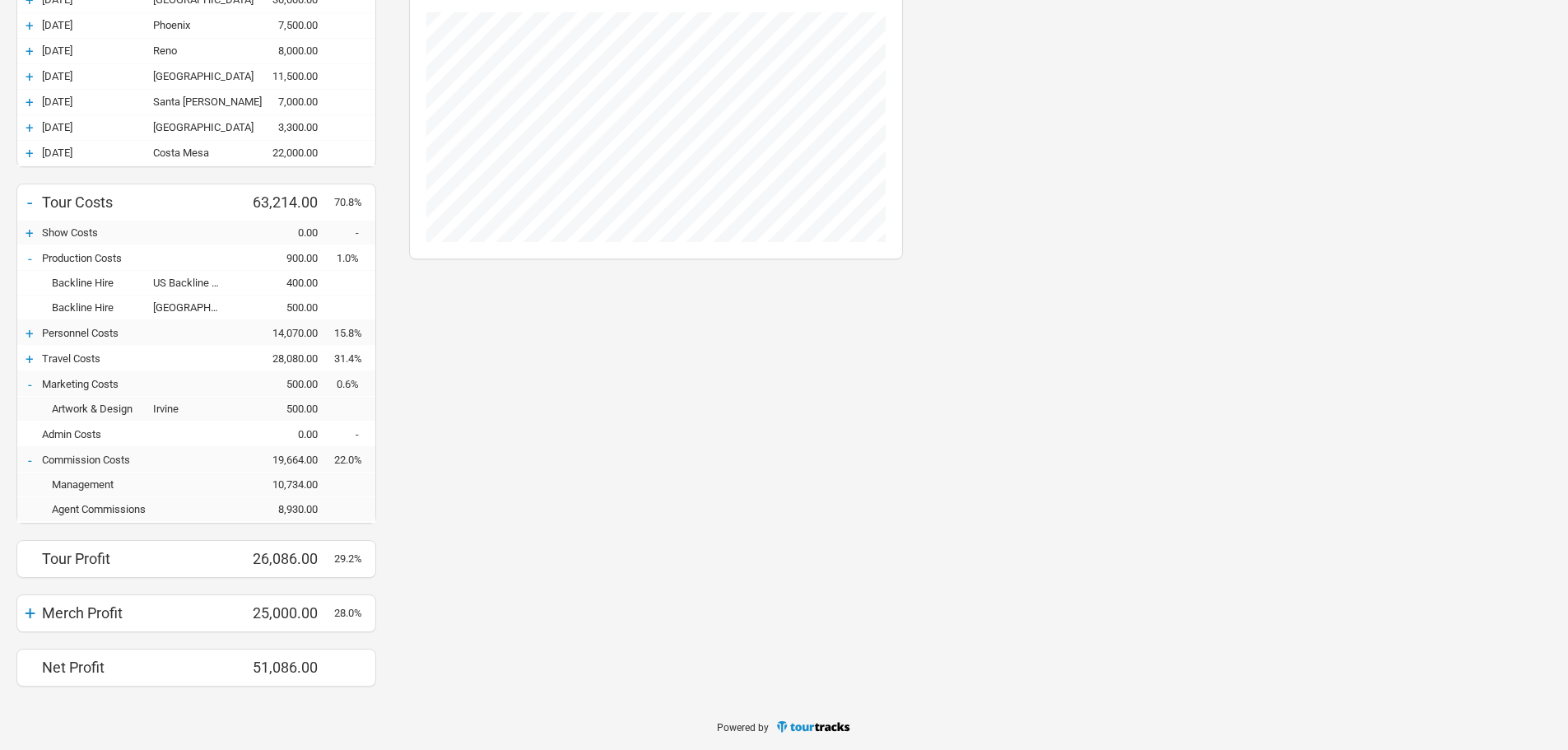
click at [32, 254] on div "-" at bounding box center [30, 258] width 25 height 17
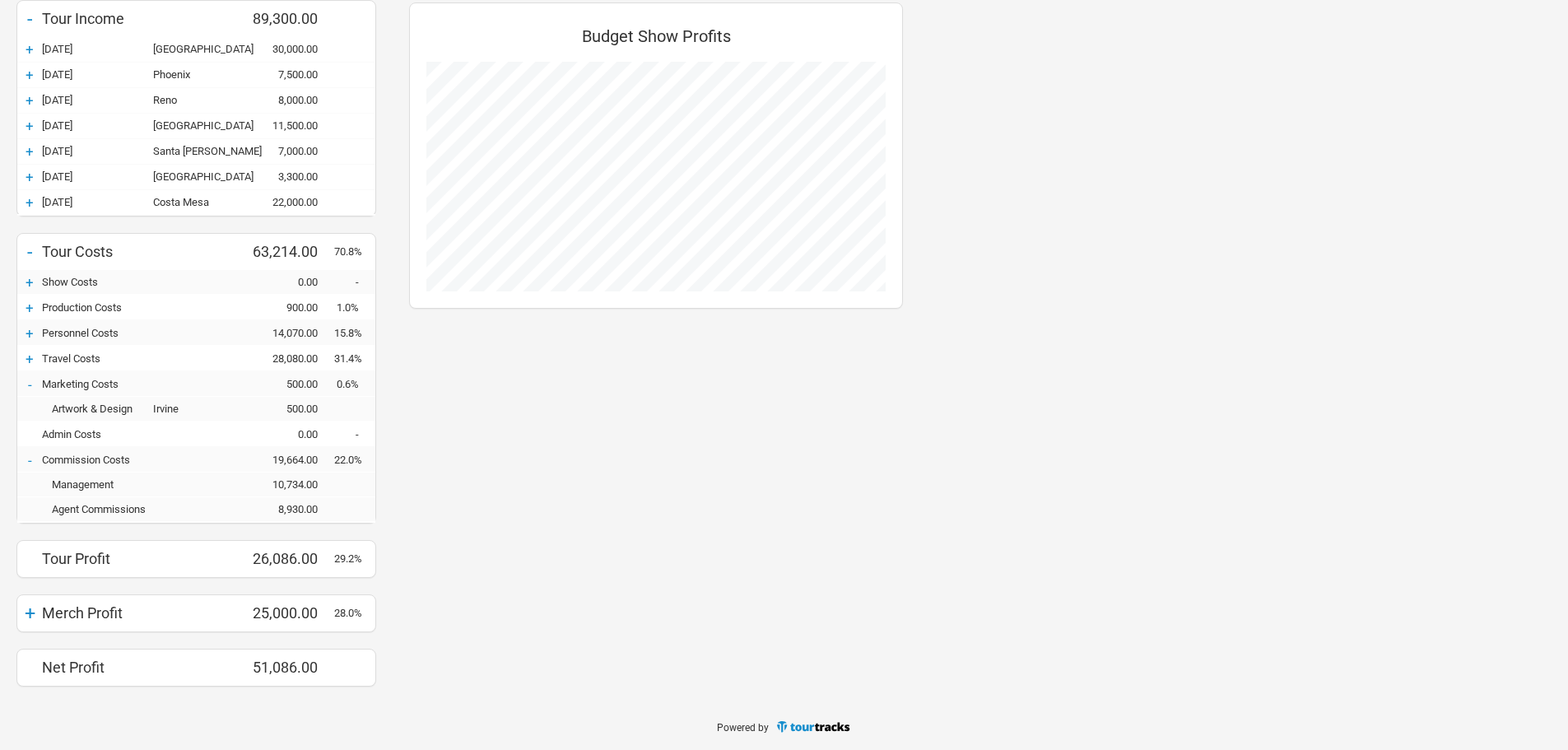
scroll to position [822308, 822436]
click at [34, 331] on div "+" at bounding box center [30, 333] width 25 height 17
